Goal: Task Accomplishment & Management: Use online tool/utility

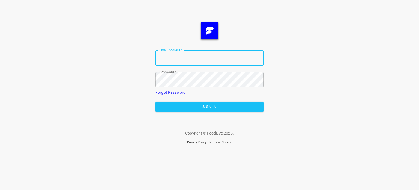
type input "[EMAIL_ADDRESS][DOMAIN_NAME]"
click at [227, 106] on span "Sign In" at bounding box center [209, 106] width 99 height 7
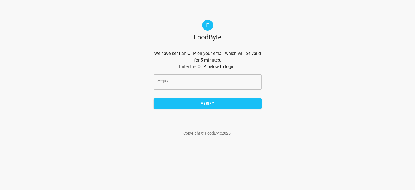
click at [175, 88] on input "OTP   *" at bounding box center [208, 81] width 108 height 15
type input "b16613"
click at [187, 100] on span "Verify" at bounding box center [207, 103] width 99 height 7
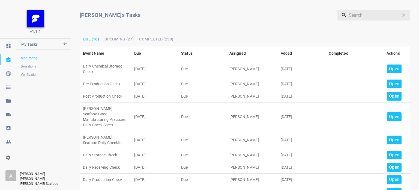
click at [387, 68] on div "Open" at bounding box center [394, 68] width 15 height 9
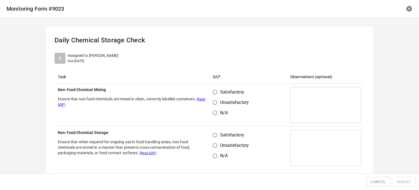
click at [217, 94] on input "Satisfactory" at bounding box center [215, 92] width 10 height 10
radio input "true"
drag, startPoint x: 212, startPoint y: 132, endPoint x: 217, endPoint y: 133, distance: 5.0
click at [212, 132] on input "Satisfactory" at bounding box center [215, 135] width 10 height 10
radio input "true"
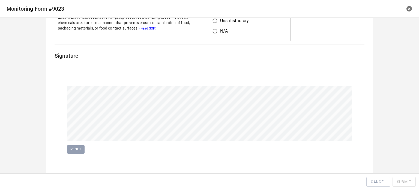
scroll to position [126, 0]
click at [404, 179] on span "Submit" at bounding box center [404, 181] width 14 height 7
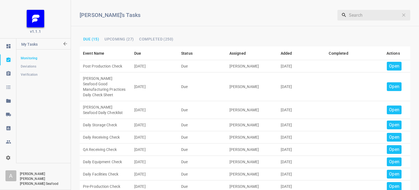
click at [389, 66] on p "Open" at bounding box center [394, 66] width 10 height 7
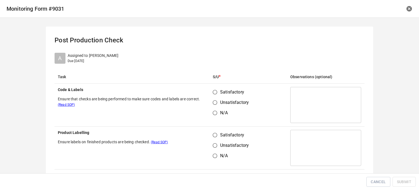
click at [215, 92] on input "Satisfactory" at bounding box center [215, 92] width 10 height 10
radio input "true"
click at [216, 133] on input "Satisfactory" at bounding box center [215, 135] width 10 height 10
radio input "true"
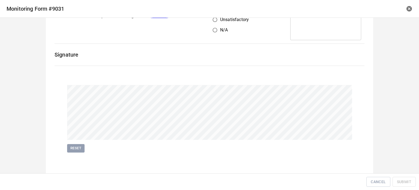
scroll to position [126, 0]
click at [74, 152] on div "Reset" at bounding box center [209, 118] width 316 height 99
drag, startPoint x: 74, startPoint y: 146, endPoint x: 88, endPoint y: 146, distance: 13.9
click at [76, 146] on span "Reset" at bounding box center [76, 148] width 12 height 6
click at [403, 179] on span "Submit" at bounding box center [404, 181] width 14 height 7
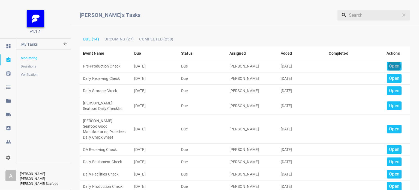
click at [389, 68] on p "Open" at bounding box center [394, 66] width 10 height 7
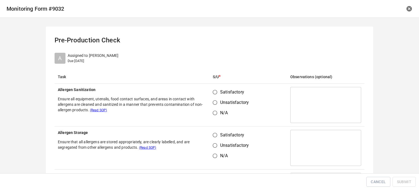
click at [211, 92] on input "Satisfactory" at bounding box center [215, 92] width 10 height 10
radio input "true"
click at [213, 132] on input "Satisfactory" at bounding box center [215, 135] width 10 height 10
radio input "true"
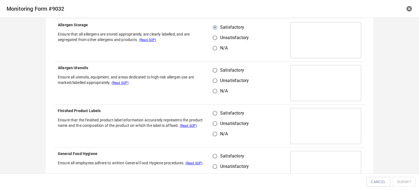
scroll to position [109, 0]
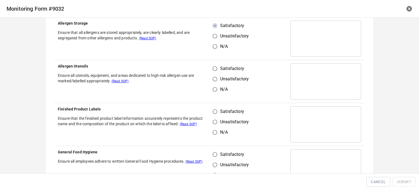
click at [210, 68] on input "Satisfactory" at bounding box center [215, 68] width 10 height 10
radio input "true"
drag, startPoint x: 214, startPoint y: 106, endPoint x: 217, endPoint y: 114, distance: 8.7
click at [214, 108] on input "Satisfactory" at bounding box center [215, 111] width 10 height 10
radio input "true"
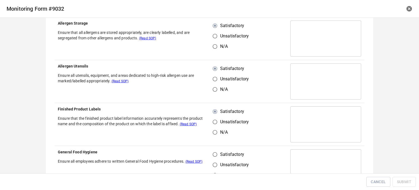
click at [212, 149] on input "Satisfactory" at bounding box center [215, 154] width 10 height 10
radio input "true"
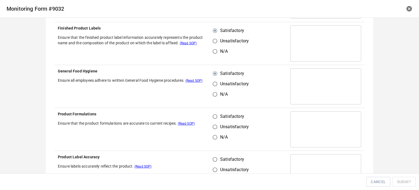
scroll to position [191, 0]
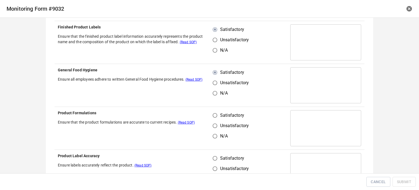
click at [215, 116] on input "Satisfactory" at bounding box center [215, 115] width 10 height 10
radio input "true"
click at [214, 153] on input "Satisfactory" at bounding box center [215, 158] width 10 height 10
radio input "true"
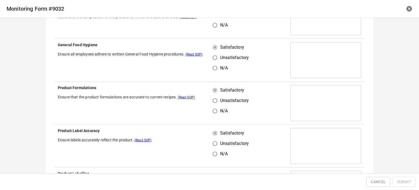
scroll to position [245, 0]
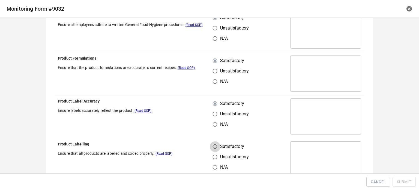
drag, startPoint x: 212, startPoint y: 148, endPoint x: 235, endPoint y: 138, distance: 25.0
click at [212, 148] on input "Satisfactory" at bounding box center [215, 146] width 10 height 10
radio input "true"
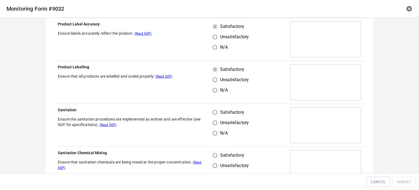
scroll to position [327, 0]
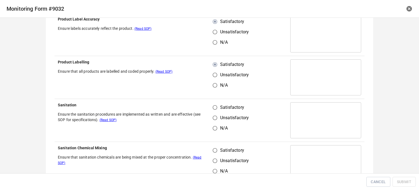
click at [214, 113] on input "Unsatisfactory" at bounding box center [215, 117] width 10 height 10
radio input "true"
drag, startPoint x: 212, startPoint y: 103, endPoint x: 219, endPoint y: 140, distance: 37.7
click at [215, 109] on input "Satisfactory" at bounding box center [215, 107] width 10 height 10
radio input "true"
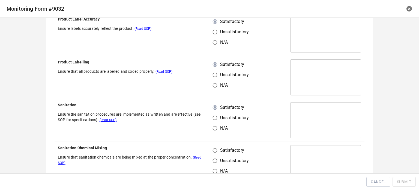
click at [218, 147] on label "Satisfactory" at bounding box center [229, 150] width 39 height 10
click at [218, 147] on input "Satisfactory" at bounding box center [215, 150] width 10 height 10
radio input "true"
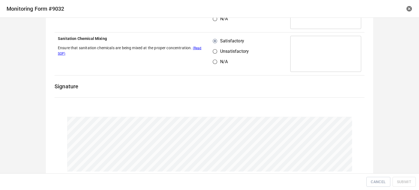
scroll to position [464, 0]
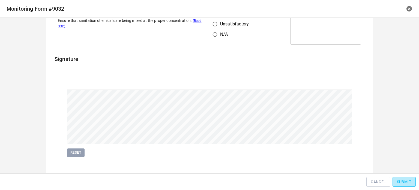
click at [395, 181] on button "Submit" at bounding box center [403, 181] width 23 height 10
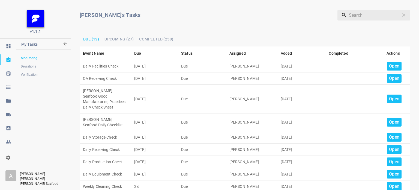
click at [389, 65] on p "Open" at bounding box center [394, 66] width 10 height 7
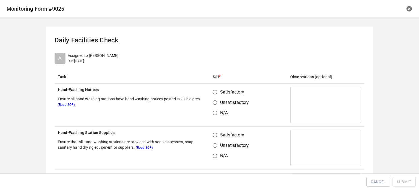
click at [215, 92] on input "Satisfactory" at bounding box center [215, 92] width 10 height 10
radio input "true"
drag, startPoint x: 219, startPoint y: 133, endPoint x: 244, endPoint y: 118, distance: 29.7
click at [220, 133] on span "Satisfactory" at bounding box center [232, 134] width 24 height 7
click at [219, 133] on input "Satisfactory" at bounding box center [215, 135] width 10 height 10
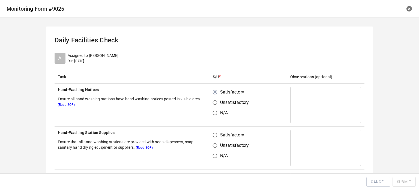
radio input "true"
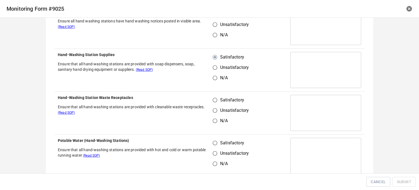
scroll to position [82, 0]
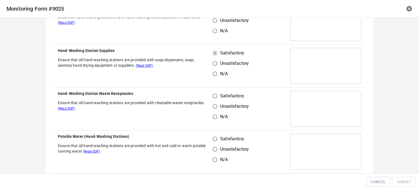
drag, startPoint x: 217, startPoint y: 91, endPoint x: 215, endPoint y: 101, distance: 10.3
click at [217, 93] on input "Satisfactory" at bounding box center [215, 96] width 10 height 10
radio input "true"
click at [214, 135] on input "Satisfactory" at bounding box center [215, 138] width 10 height 10
radio input "true"
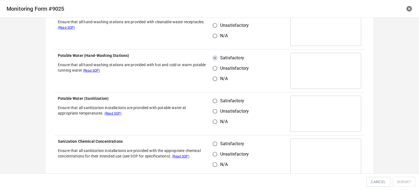
scroll to position [164, 0]
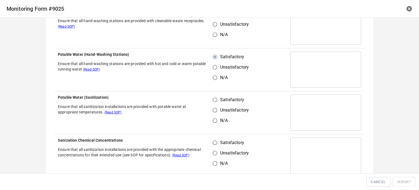
click at [213, 105] on input "Unsatisfactory" at bounding box center [215, 110] width 10 height 10
radio input "true"
click at [215, 140] on input "Satisfactory" at bounding box center [215, 142] width 10 height 10
radio input "true"
click at [212, 94] on td "Satisfactory Unsatisfactory N/A" at bounding box center [247, 112] width 77 height 43
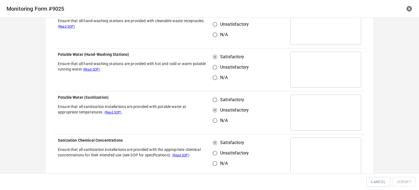
click at [198, 99] on th "Potable Water (Sanitization) Ensure that all sanitization installations are pro…" at bounding box center [132, 112] width 155 height 43
click at [214, 99] on input "Satisfactory" at bounding box center [215, 99] width 10 height 10
radio input "true"
click at [270, 107] on td "Satisfactory Unsatisfactory N/A" at bounding box center [247, 112] width 77 height 43
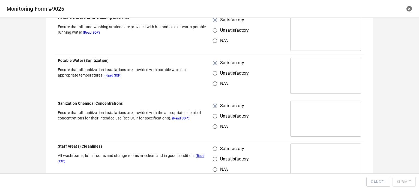
scroll to position [245, 0]
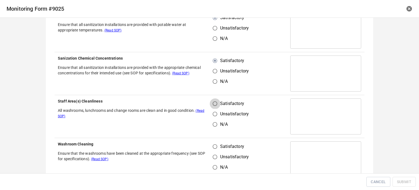
drag, startPoint x: 215, startPoint y: 103, endPoint x: 217, endPoint y: 141, distance: 37.4
click at [215, 105] on input "Satisfactory" at bounding box center [215, 103] width 10 height 10
radio input "true"
click at [217, 144] on input "Satisfactory" at bounding box center [215, 146] width 10 height 10
radio input "true"
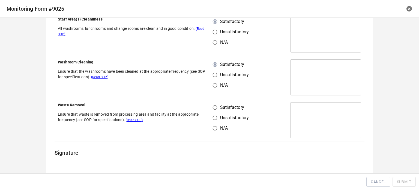
drag, startPoint x: 214, startPoint y: 106, endPoint x: 236, endPoint y: 109, distance: 22.4
click at [214, 107] on input "Satisfactory" at bounding box center [215, 107] width 10 height 10
radio input "true"
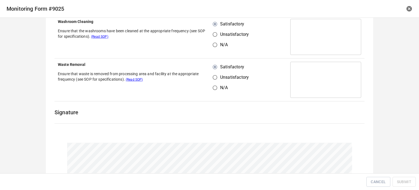
scroll to position [425, 0]
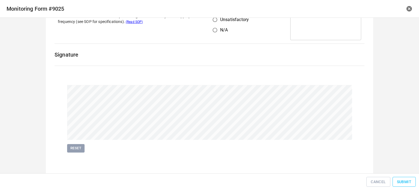
click at [410, 182] on span "Submit" at bounding box center [404, 181] width 14 height 7
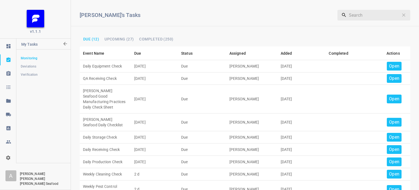
click at [389, 65] on p "Open" at bounding box center [394, 66] width 10 height 7
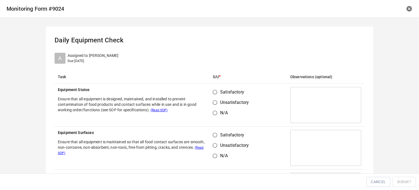
click at [214, 95] on input "Satisfactory" at bounding box center [215, 92] width 10 height 10
radio input "true"
click at [217, 134] on input "Satisfactory" at bounding box center [215, 135] width 10 height 10
radio input "true"
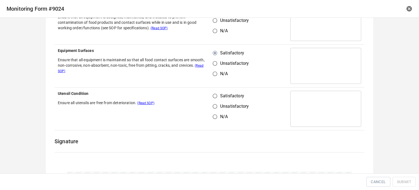
click at [215, 92] on input "Satisfactory" at bounding box center [215, 96] width 10 height 10
radio input "true"
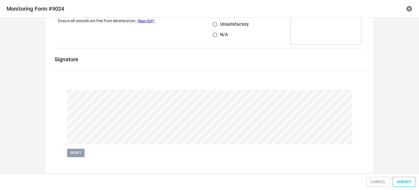
click at [400, 181] on span "Submit" at bounding box center [404, 181] width 14 height 7
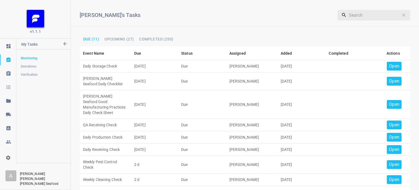
click at [388, 61] on td "Open" at bounding box center [393, 66] width 34 height 12
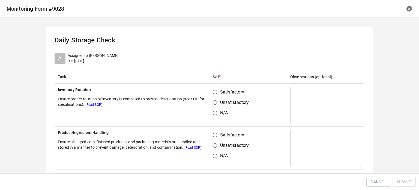
click at [214, 93] on input "Satisfactory" at bounding box center [215, 92] width 10 height 10
radio input "true"
click at [214, 133] on input "Satisfactory" at bounding box center [215, 135] width 10 height 10
radio input "true"
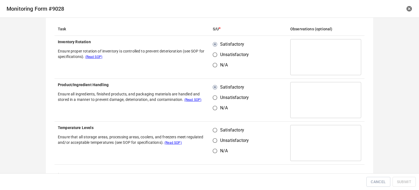
scroll to position [82, 0]
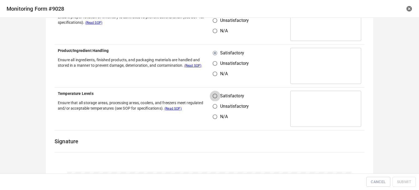
click at [213, 93] on input "Satisfactory" at bounding box center [215, 96] width 10 height 10
radio input "true"
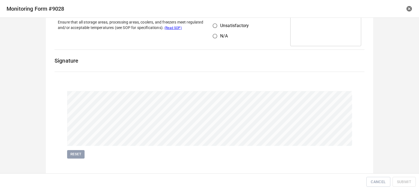
scroll to position [164, 0]
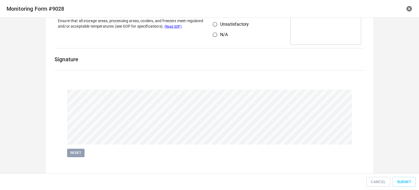
drag, startPoint x: 74, startPoint y: 153, endPoint x: 110, endPoint y: 150, distance: 36.1
click at [79, 153] on span "Reset" at bounding box center [76, 152] width 12 height 6
click at [406, 180] on span "Submit" at bounding box center [404, 181] width 14 height 7
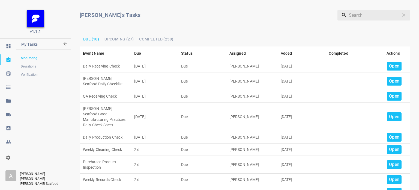
click at [391, 67] on p "Open" at bounding box center [394, 66] width 10 height 7
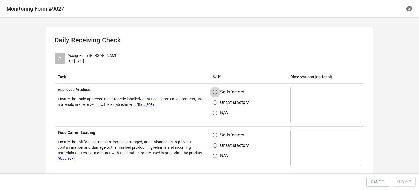
click at [211, 95] on input "Satisfactory" at bounding box center [215, 92] width 10 height 10
radio input "true"
drag, startPoint x: 214, startPoint y: 133, endPoint x: 234, endPoint y: 125, distance: 21.6
click at [216, 133] on input "Satisfactory" at bounding box center [215, 135] width 10 height 10
radio input "true"
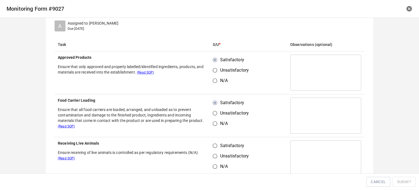
scroll to position [82, 0]
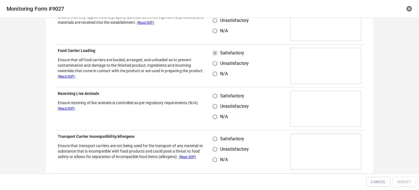
click at [212, 96] on input "Satisfactory" at bounding box center [215, 96] width 10 height 10
radio input "true"
click at [213, 144] on input "Unsatisfactory" at bounding box center [215, 149] width 10 height 10
radio input "true"
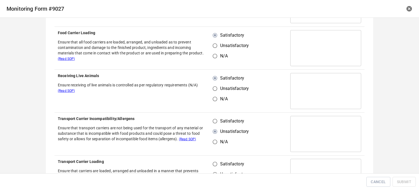
scroll to position [109, 0]
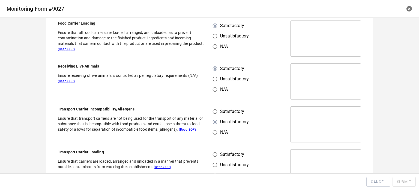
click at [217, 106] on td "Satisfactory Unsatisfactory N/A" at bounding box center [247, 124] width 77 height 43
click at [215, 112] on input "Satisfactory" at bounding box center [215, 111] width 10 height 10
radio input "true"
click at [214, 154] on input "Satisfactory" at bounding box center [215, 154] width 10 height 10
radio input "true"
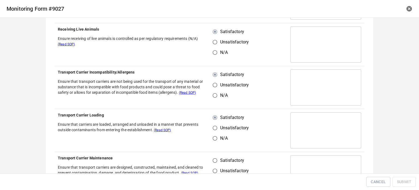
scroll to position [191, 0]
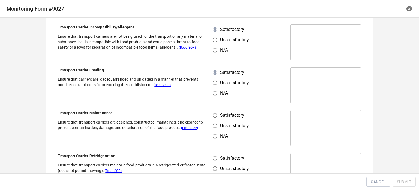
drag, startPoint x: 213, startPoint y: 112, endPoint x: 213, endPoint y: 118, distance: 5.2
click at [213, 114] on input "Satisfactory" at bounding box center [215, 115] width 10 height 10
radio input "true"
click at [214, 157] on input "Satisfactory" at bounding box center [215, 158] width 10 height 10
radio input "true"
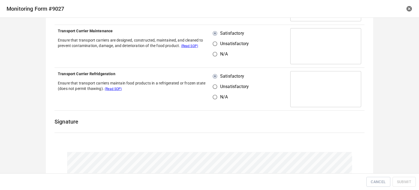
scroll to position [327, 0]
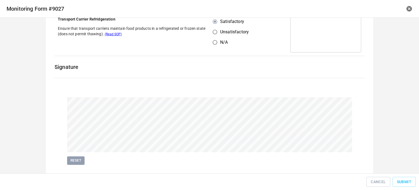
drag, startPoint x: 419, startPoint y: 179, endPoint x: 408, endPoint y: 182, distance: 11.1
click at [416, 180] on div "Cancel Submit" at bounding box center [209, 181] width 419 height 17
click at [408, 182] on span "Submit" at bounding box center [404, 181] width 14 height 7
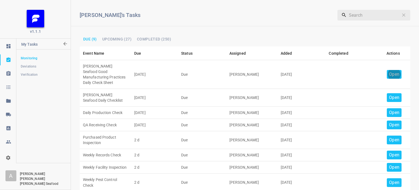
click at [389, 71] on p "Open" at bounding box center [394, 74] width 10 height 7
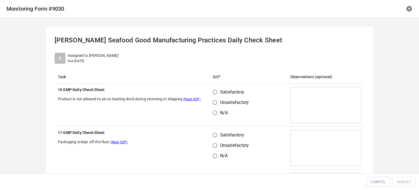
click at [211, 91] on input "Satisfactory" at bounding box center [215, 92] width 10 height 10
radio input "true"
drag, startPoint x: 210, startPoint y: 131, endPoint x: 227, endPoint y: 134, distance: 16.8
click at [214, 134] on input "Satisfactory" at bounding box center [215, 135] width 10 height 10
radio input "true"
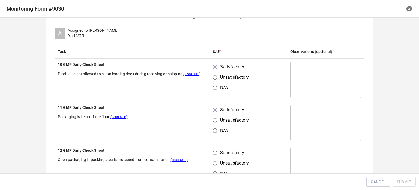
scroll to position [109, 0]
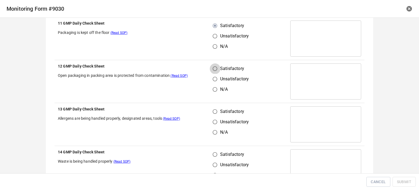
click at [210, 69] on input "Satisfactory" at bounding box center [215, 68] width 10 height 10
radio input "true"
click at [212, 113] on input "Satisfactory" at bounding box center [215, 111] width 10 height 10
radio input "true"
drag, startPoint x: 212, startPoint y: 150, endPoint x: 232, endPoint y: 156, distance: 20.5
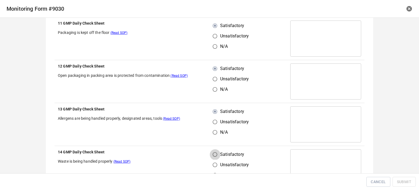
click at [223, 157] on label "Satisfactory" at bounding box center [229, 154] width 39 height 10
click at [220, 157] on input "Satisfactory" at bounding box center [215, 154] width 10 height 10
radio input "true"
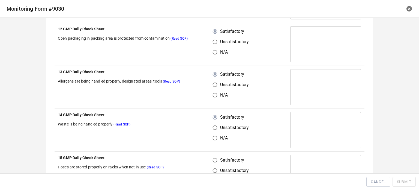
scroll to position [191, 0]
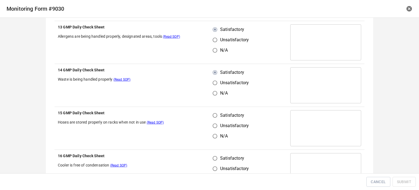
drag, startPoint x: 209, startPoint y: 111, endPoint x: 212, endPoint y: 115, distance: 4.8
click at [210, 111] on input "Satisfactory" at bounding box center [215, 115] width 10 height 10
radio input "true"
click at [218, 158] on input "Satisfactory" at bounding box center [215, 158] width 10 height 10
radio input "true"
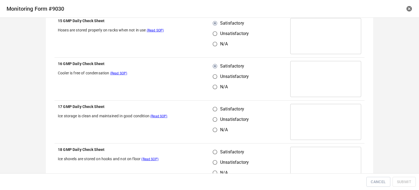
scroll to position [300, 0]
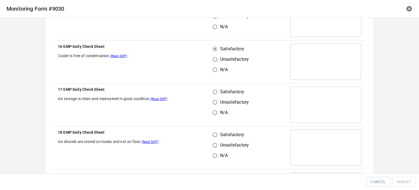
click at [212, 89] on input "Satisfactory" at bounding box center [215, 91] width 10 height 10
radio input "true"
click at [217, 132] on input "Satisfactory" at bounding box center [215, 134] width 10 height 10
radio input "true"
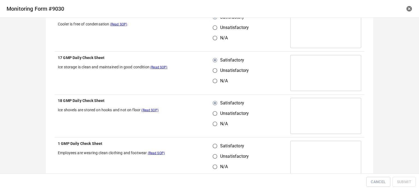
scroll to position [382, 0]
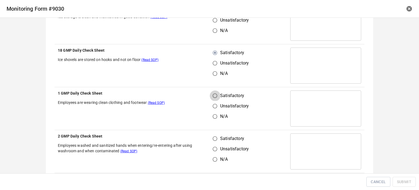
drag, startPoint x: 216, startPoint y: 95, endPoint x: 215, endPoint y: 124, distance: 28.9
click at [216, 97] on input "Satisfactory" at bounding box center [215, 95] width 10 height 10
radio input "true"
drag, startPoint x: 214, startPoint y: 133, endPoint x: 214, endPoint y: 139, distance: 6.5
click at [214, 137] on input "Satisfactory" at bounding box center [215, 138] width 10 height 10
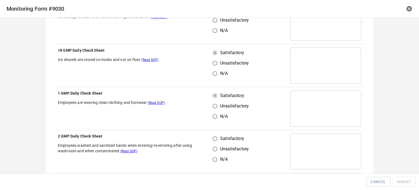
radio input "true"
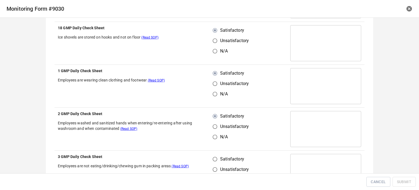
scroll to position [464, 0]
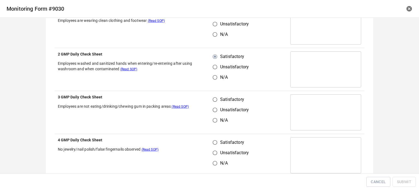
click at [214, 101] on input "Satisfactory" at bounding box center [215, 99] width 10 height 10
radio input "true"
drag, startPoint x: 217, startPoint y: 141, endPoint x: 224, endPoint y: 139, distance: 6.8
click at [217, 142] on input "Satisfactory" at bounding box center [215, 142] width 10 height 10
radio input "true"
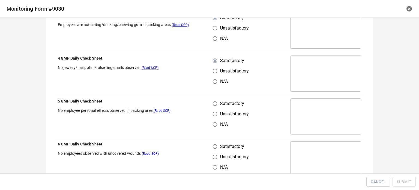
scroll to position [600, 0]
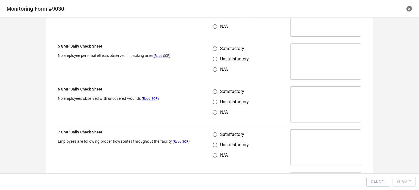
click at [213, 48] on input "Satisfactory" at bounding box center [215, 48] width 10 height 10
radio input "true"
drag, startPoint x: 210, startPoint y: 93, endPoint x: 211, endPoint y: 98, distance: 4.9
click at [211, 93] on input "Satisfactory" at bounding box center [215, 91] width 10 height 10
radio input "true"
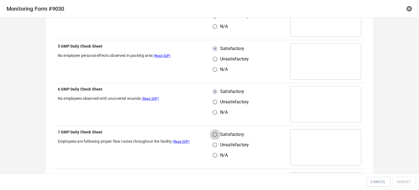
drag, startPoint x: 209, startPoint y: 132, endPoint x: 227, endPoint y: 134, distance: 17.6
click at [213, 133] on input "Satisfactory" at bounding box center [215, 134] width 10 height 10
radio input "true"
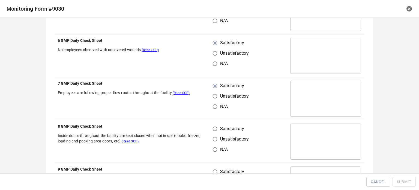
scroll to position [709, 0]
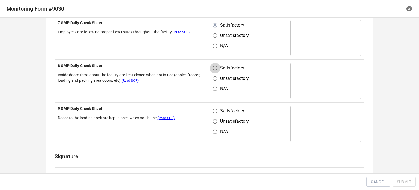
click at [214, 67] on input "Satisfactory" at bounding box center [215, 68] width 10 height 10
radio input "true"
click at [212, 110] on input "Satisfactory" at bounding box center [215, 111] width 10 height 10
radio input "true"
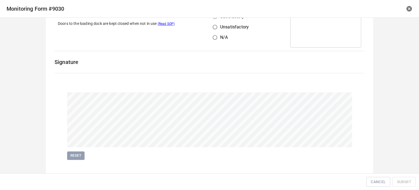
scroll to position [810, 0]
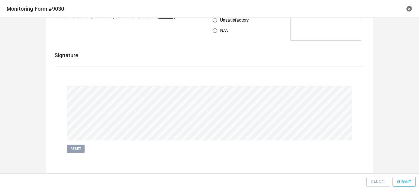
click at [405, 184] on span "Submit" at bounding box center [404, 181] width 14 height 7
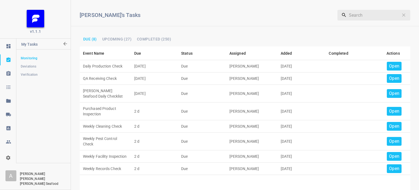
click at [389, 67] on p "Open" at bounding box center [394, 66] width 10 height 7
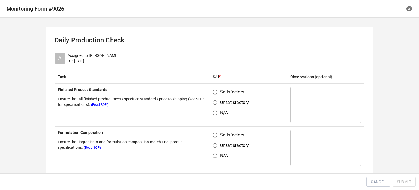
click at [210, 93] on input "Satisfactory" at bounding box center [215, 92] width 10 height 10
radio input "true"
drag, startPoint x: 215, startPoint y: 130, endPoint x: 229, endPoint y: 134, distance: 15.1
click at [215, 132] on td "Satisfactory Unsatisfactory N/A" at bounding box center [247, 147] width 77 height 43
click at [217, 131] on input "Satisfactory" at bounding box center [215, 135] width 10 height 10
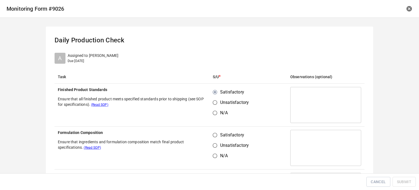
radio input "true"
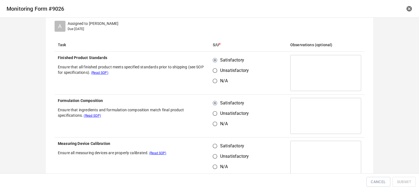
scroll to position [82, 0]
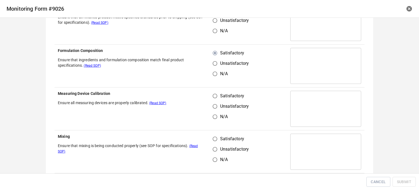
click at [211, 96] on input "Satisfactory" at bounding box center [215, 96] width 10 height 10
radio input "true"
click at [215, 142] on input "Satisfactory" at bounding box center [215, 138] width 10 height 10
radio input "true"
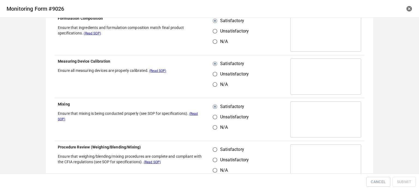
scroll to position [164, 0]
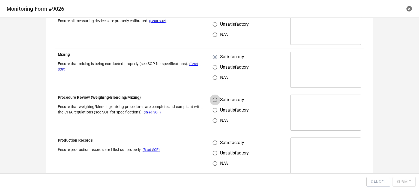
click at [214, 102] on input "Satisfactory" at bounding box center [215, 99] width 10 height 10
radio input "true"
drag, startPoint x: 212, startPoint y: 145, endPoint x: 216, endPoint y: 144, distance: 4.2
click at [213, 145] on input "Satisfactory" at bounding box center [215, 142] width 10 height 10
radio input "true"
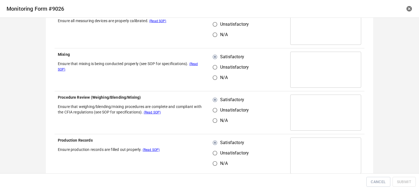
scroll to position [245, 0]
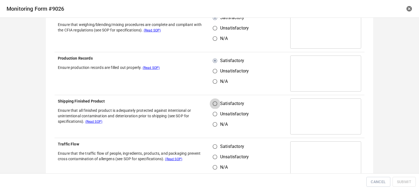
click at [212, 107] on input "Satisfactory" at bounding box center [215, 103] width 10 height 10
radio input "true"
drag, startPoint x: 215, startPoint y: 144, endPoint x: 233, endPoint y: 147, distance: 18.0
click at [218, 145] on input "Satisfactory" at bounding box center [215, 146] width 10 height 10
radio input "true"
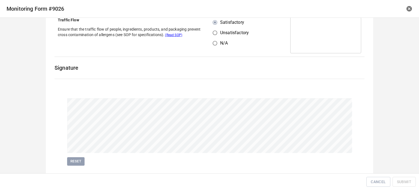
scroll to position [382, 0]
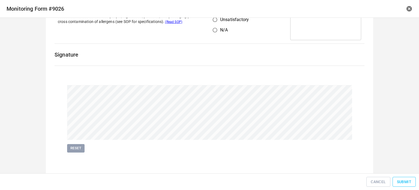
click at [399, 182] on span "Submit" at bounding box center [404, 181] width 14 height 7
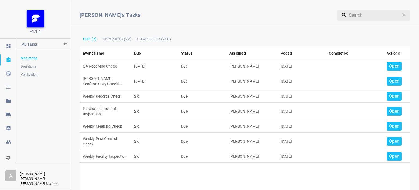
click at [389, 69] on p "Open" at bounding box center [394, 66] width 10 height 7
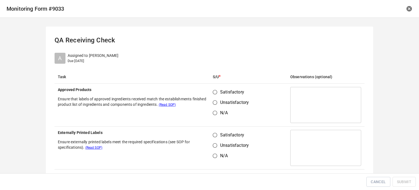
click at [212, 91] on input "Satisfactory" at bounding box center [215, 92] width 10 height 10
radio input "true"
drag, startPoint x: 214, startPoint y: 134, endPoint x: 254, endPoint y: 98, distance: 54.1
click at [215, 133] on input "Satisfactory" at bounding box center [215, 135] width 10 height 10
radio input "true"
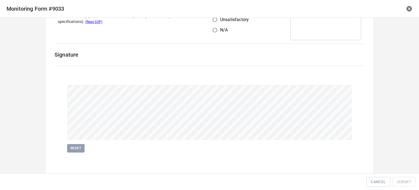
scroll to position [126, 0]
click at [81, 143] on button "Reset" at bounding box center [75, 147] width 17 height 8
click at [410, 178] on span "Submit" at bounding box center [404, 181] width 14 height 7
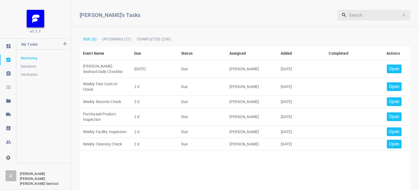
click at [392, 67] on p "Open" at bounding box center [394, 68] width 10 height 7
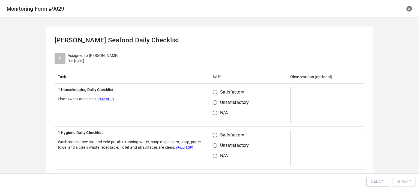
click at [212, 91] on input "Satisfactory" at bounding box center [215, 92] width 10 height 10
radio input "true"
click at [216, 137] on input "Satisfactory" at bounding box center [215, 135] width 10 height 10
radio input "true"
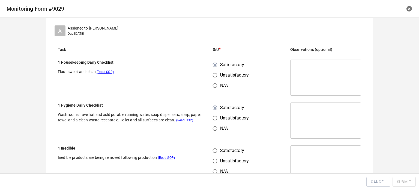
scroll to position [82, 0]
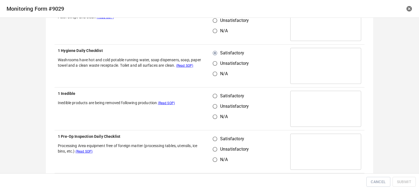
click at [210, 97] on input "Satisfactory" at bounding box center [215, 96] width 10 height 10
radio input "true"
drag, startPoint x: 214, startPoint y: 135, endPoint x: 228, endPoint y: 148, distance: 19.5
click at [214, 136] on input "Satisfactory" at bounding box center [215, 138] width 10 height 10
radio input "true"
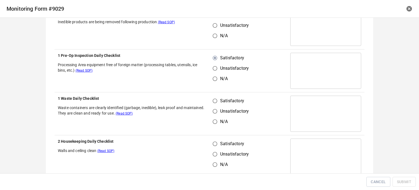
scroll to position [164, 0]
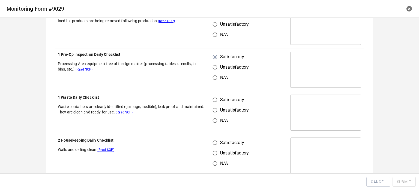
drag, startPoint x: 216, startPoint y: 98, endPoint x: 217, endPoint y: 121, distance: 23.2
click at [216, 98] on input "Satisfactory" at bounding box center [215, 99] width 10 height 10
radio input "true"
click at [218, 138] on label "Satisfactory" at bounding box center [229, 142] width 39 height 10
click at [218, 138] on input "Satisfactory" at bounding box center [215, 142] width 10 height 10
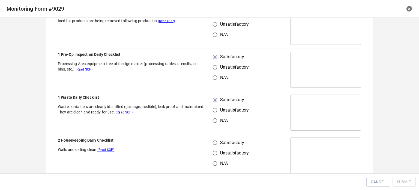
radio input "true"
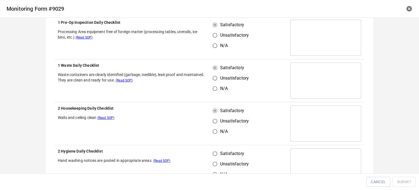
scroll to position [245, 0]
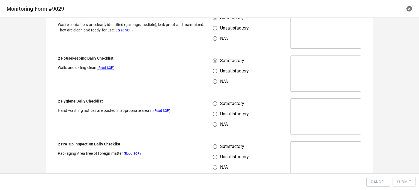
click at [212, 104] on input "Satisfactory" at bounding box center [215, 103] width 10 height 10
radio input "true"
drag, startPoint x: 215, startPoint y: 147, endPoint x: 226, endPoint y: 145, distance: 11.4
click at [218, 148] on input "Satisfactory" at bounding box center [215, 146] width 10 height 10
radio input "true"
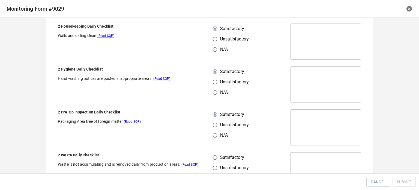
scroll to position [327, 0]
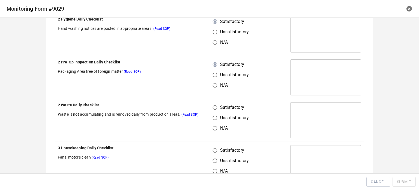
drag, startPoint x: 212, startPoint y: 107, endPoint x: 215, endPoint y: 129, distance: 22.4
click at [212, 107] on input "Satisfactory" at bounding box center [215, 107] width 10 height 10
radio input "true"
drag, startPoint x: 218, startPoint y: 150, endPoint x: 234, endPoint y: 150, distance: 15.8
click at [224, 151] on span "Satisfactory" at bounding box center [232, 150] width 24 height 7
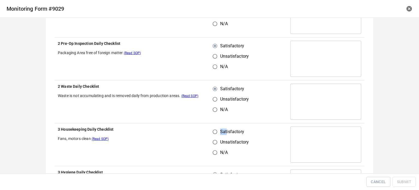
scroll to position [382, 0]
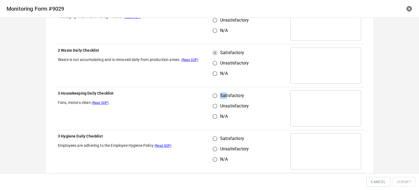
click at [214, 94] on input "Satisfactory" at bounding box center [215, 95] width 10 height 10
radio input "true"
click at [214, 142] on input "Satisfactory" at bounding box center [215, 138] width 10 height 10
radio input "true"
click at [254, 109] on td "Satisfactory Unsatisfactory N/A" at bounding box center [247, 108] width 77 height 43
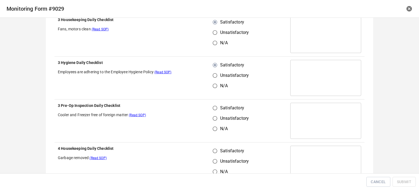
scroll to position [464, 0]
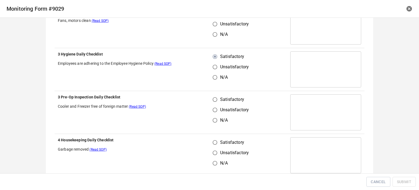
click at [217, 97] on input "Satisfactory" at bounding box center [215, 99] width 10 height 10
radio input "true"
drag, startPoint x: 217, startPoint y: 140, endPoint x: 261, endPoint y: 124, distance: 47.5
click at [219, 140] on label "Satisfactory" at bounding box center [229, 142] width 39 height 10
click at [219, 140] on input "Satisfactory" at bounding box center [215, 142] width 10 height 10
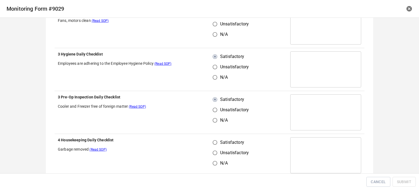
radio input "true"
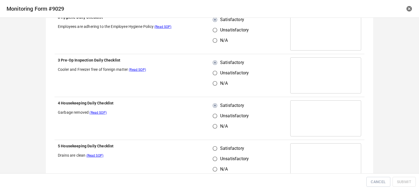
scroll to position [545, 0]
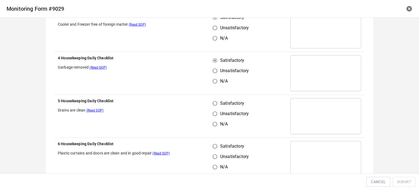
click at [220, 100] on span "Satisfactory" at bounding box center [232, 103] width 24 height 7
click at [220, 99] on input "Satisfactory" at bounding box center [215, 103] width 10 height 10
radio input "true"
click at [215, 146] on input "Satisfactory" at bounding box center [215, 146] width 10 height 10
radio input "true"
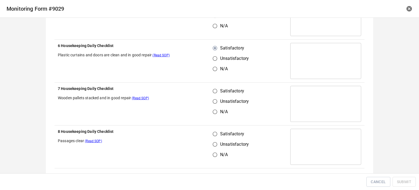
scroll to position [654, 0]
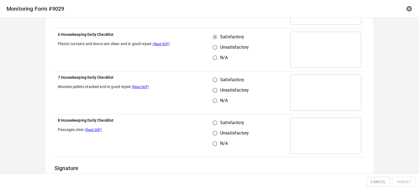
click at [213, 79] on input "Satisfactory" at bounding box center [215, 79] width 10 height 10
radio input "true"
click at [212, 121] on input "Satisfactory" at bounding box center [215, 122] width 10 height 10
radio input "true"
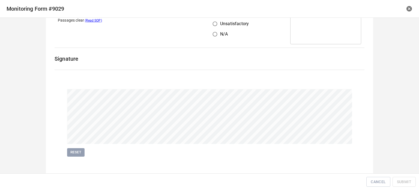
scroll to position [767, 0]
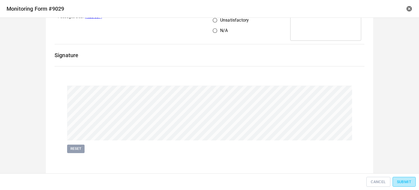
click at [406, 180] on span "Submit" at bounding box center [404, 181] width 14 height 7
